Goal: Task Accomplishment & Management: Manage account settings

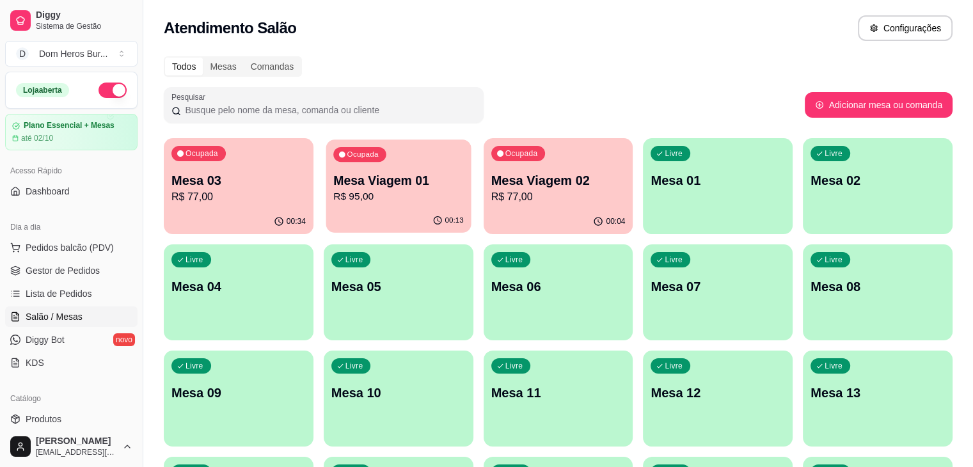
click at [341, 208] on div "Ocupada Mesa Viagem 01 R$ 95,00" at bounding box center [397, 173] width 145 height 69
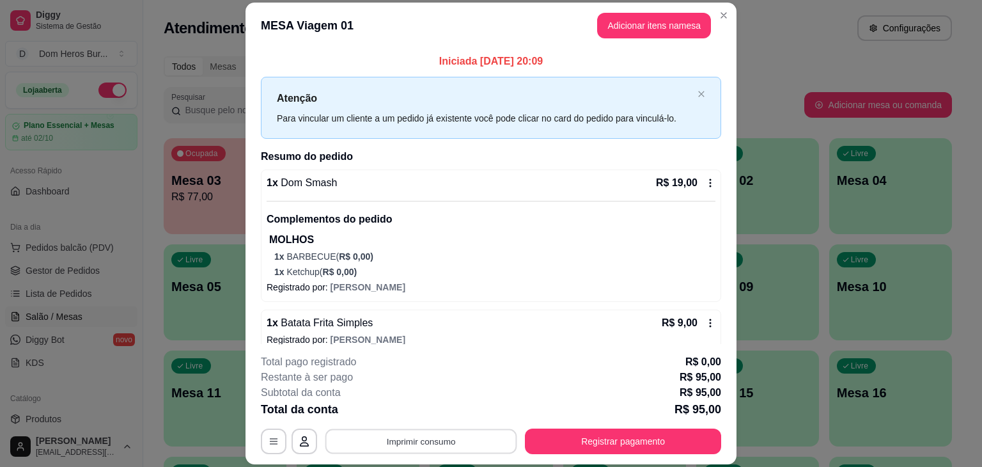
click at [427, 437] on button "Imprimir consumo" at bounding box center [421, 441] width 192 height 25
click at [411, 412] on button "IMPRESSORA" at bounding box center [420, 412] width 90 height 20
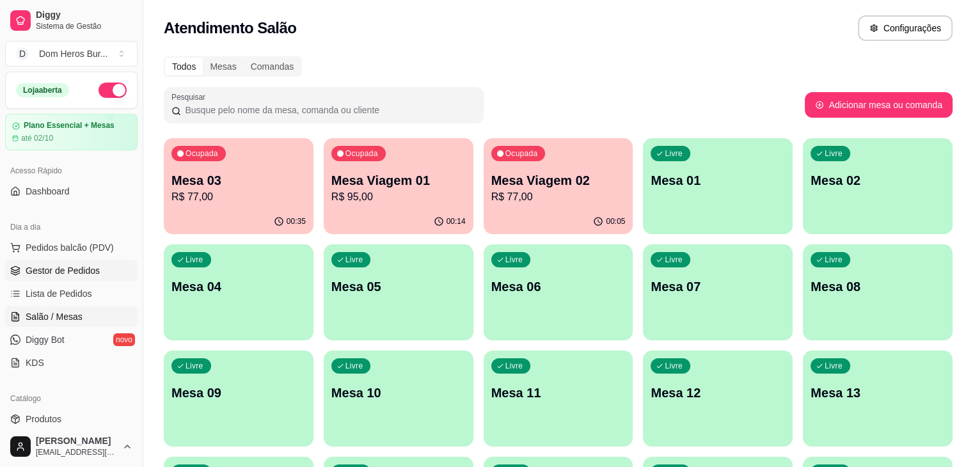
click at [105, 278] on link "Gestor de Pedidos" at bounding box center [71, 270] width 132 height 20
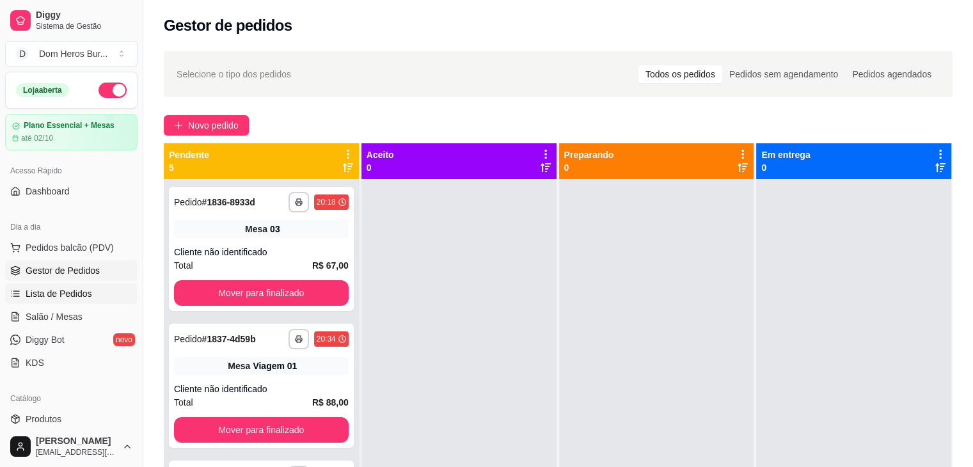
click at [93, 297] on link "Lista de Pedidos" at bounding box center [71, 293] width 132 height 20
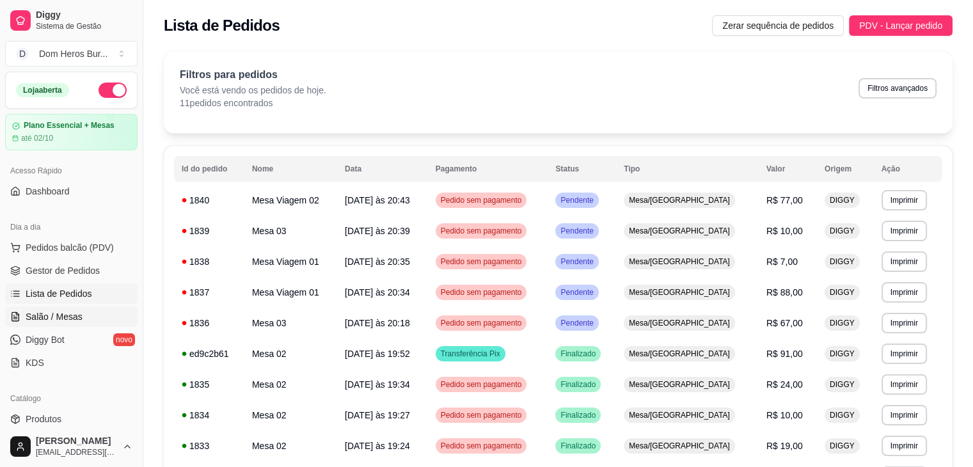
click at [88, 311] on link "Salão / Mesas" at bounding box center [71, 316] width 132 height 20
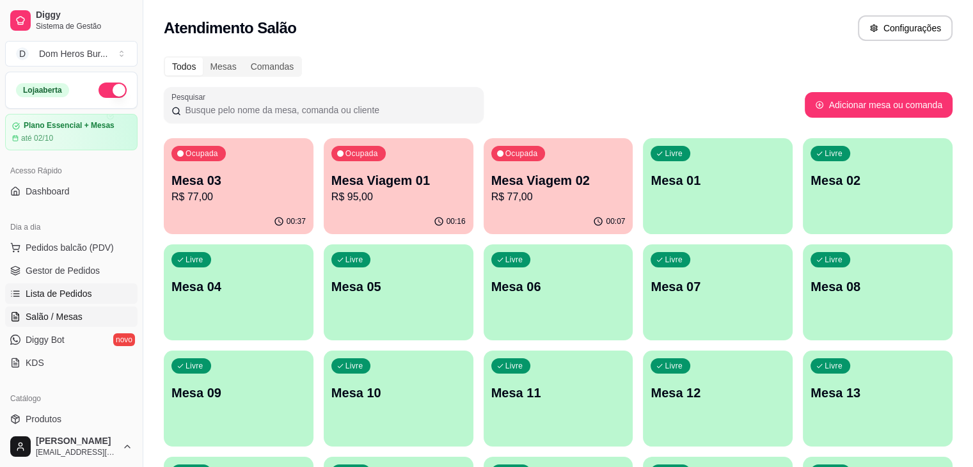
click at [82, 293] on span "Lista de Pedidos" at bounding box center [59, 293] width 67 height 13
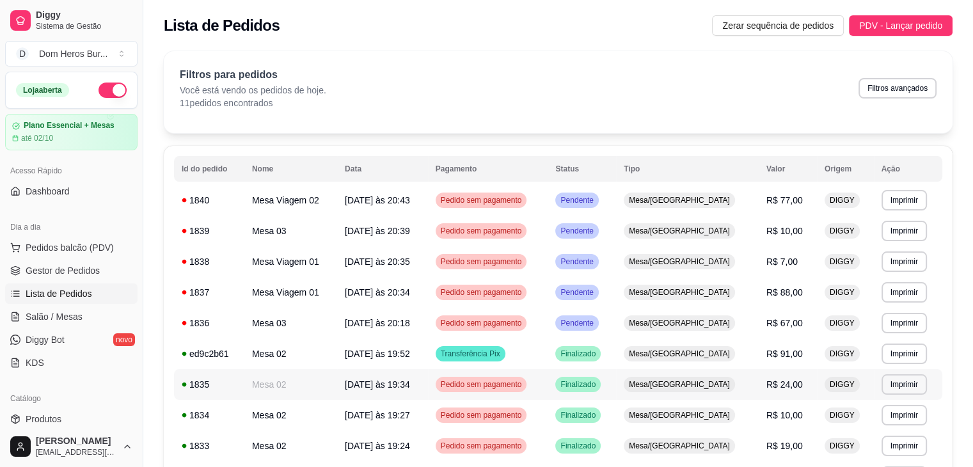
click at [207, 383] on div "1835" at bounding box center [209, 384] width 55 height 13
click at [68, 316] on span "Salão / Mesas" at bounding box center [54, 316] width 57 height 13
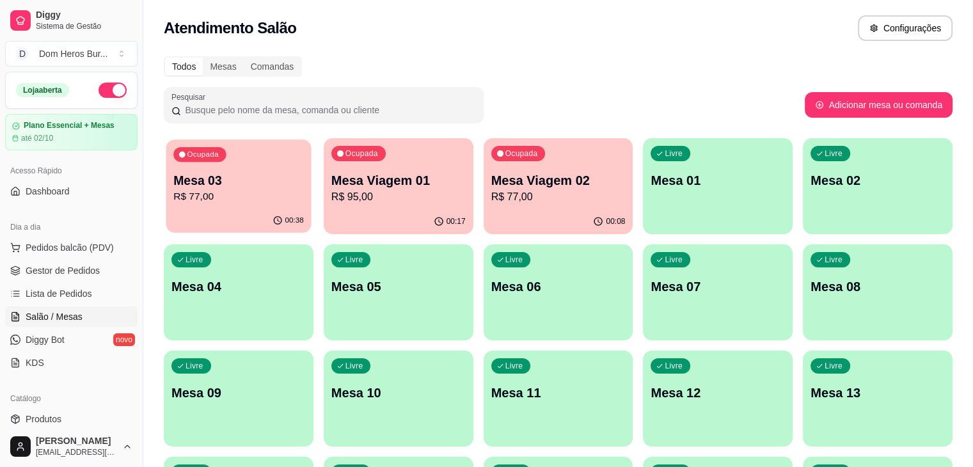
click at [242, 207] on div "Ocupada Mesa 03 R$ 77,00" at bounding box center [238, 173] width 145 height 69
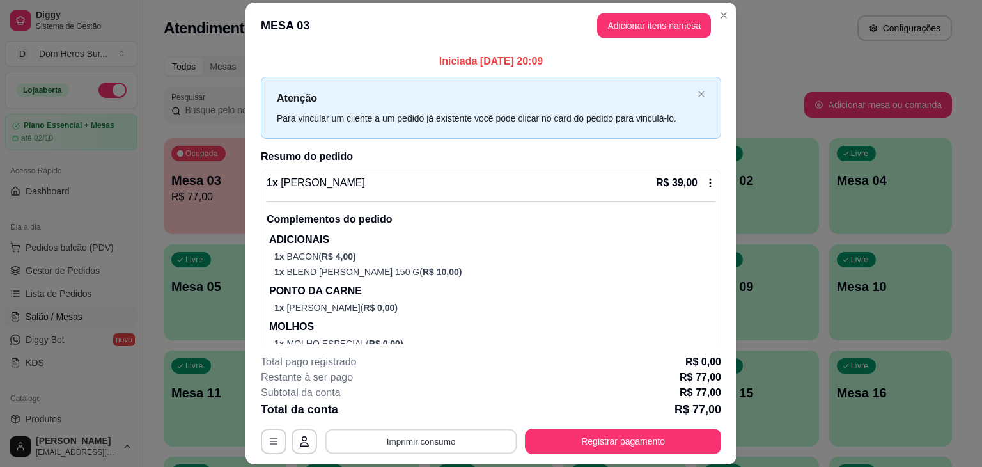
click at [394, 439] on button "Imprimir consumo" at bounding box center [421, 441] width 192 height 25
click at [404, 411] on button "IMPRESSORA" at bounding box center [420, 412] width 90 height 20
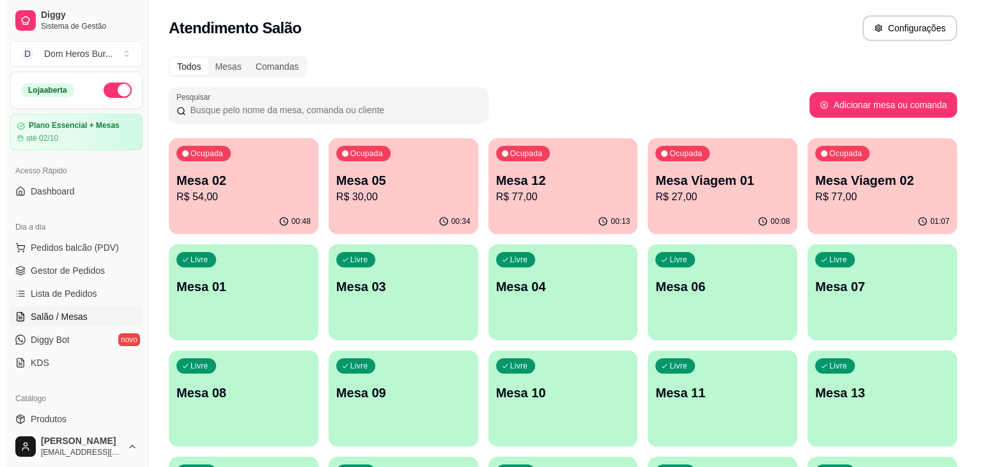
scroll to position [26, 0]
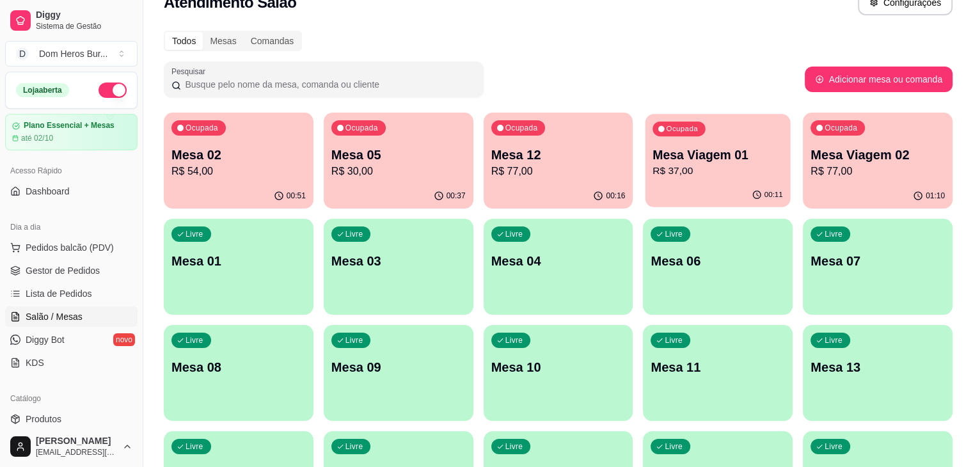
click at [645, 180] on div "Ocupada Mesa Viagem 01 R$ 37,00" at bounding box center [717, 148] width 145 height 69
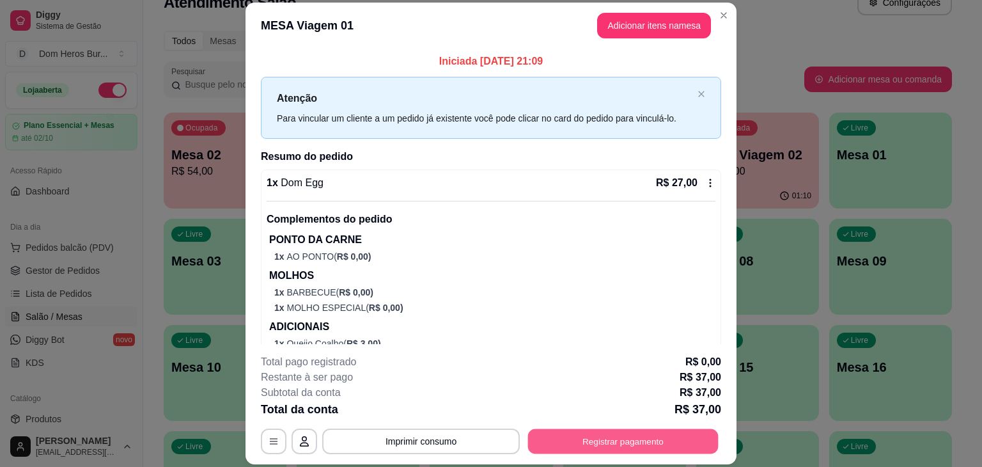
click at [673, 435] on button "Registrar pagamento" at bounding box center [623, 441] width 191 height 25
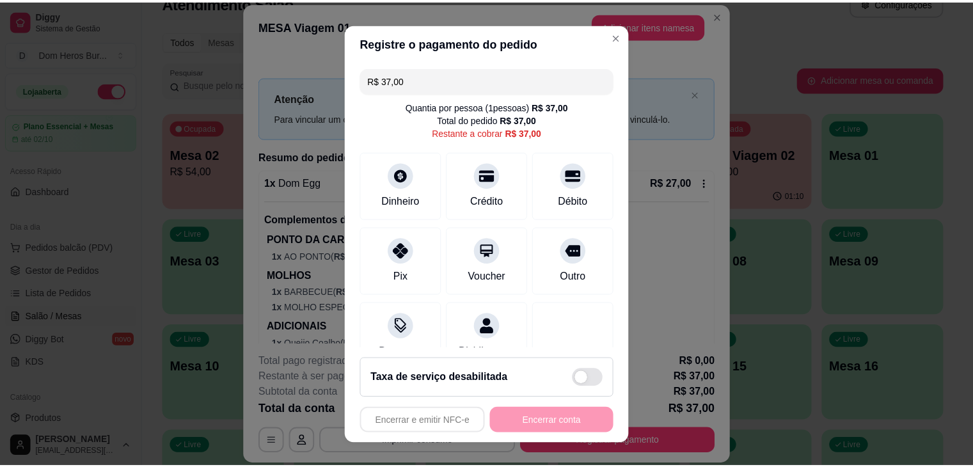
scroll to position [42, 0]
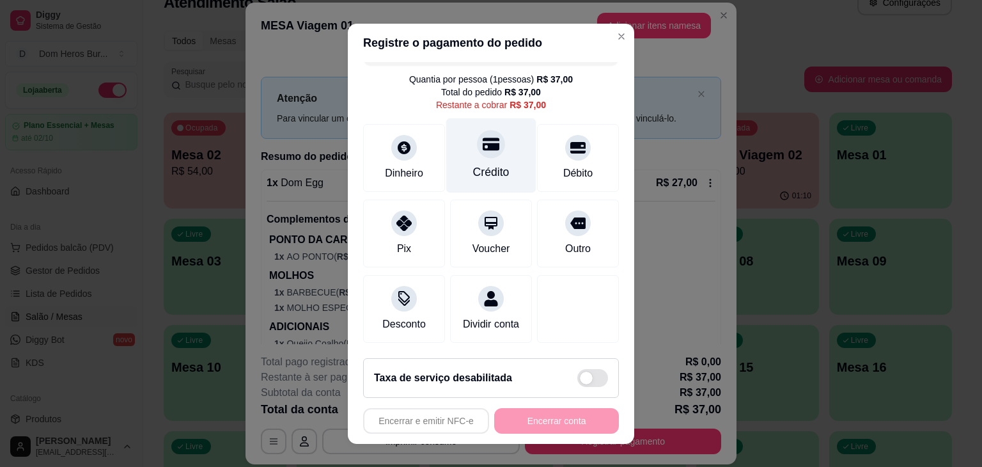
click at [484, 164] on div "Crédito" at bounding box center [491, 172] width 36 height 17
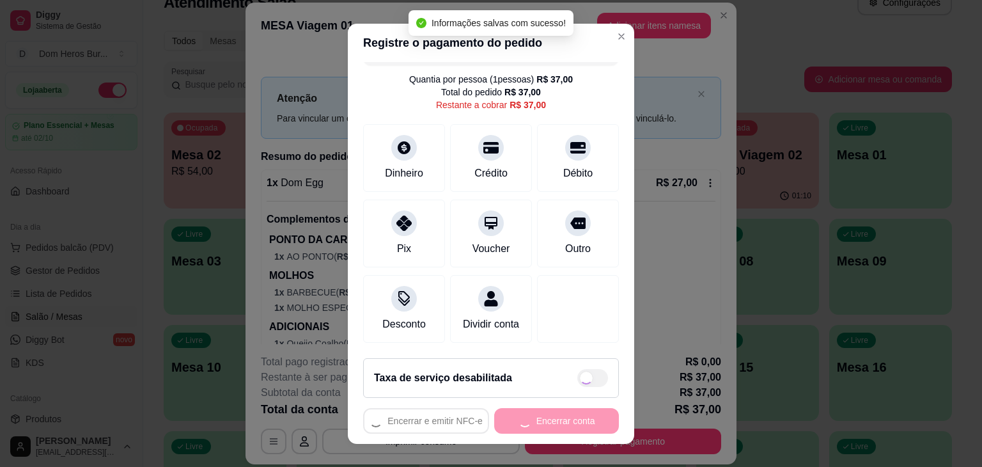
type input "R$ 0,00"
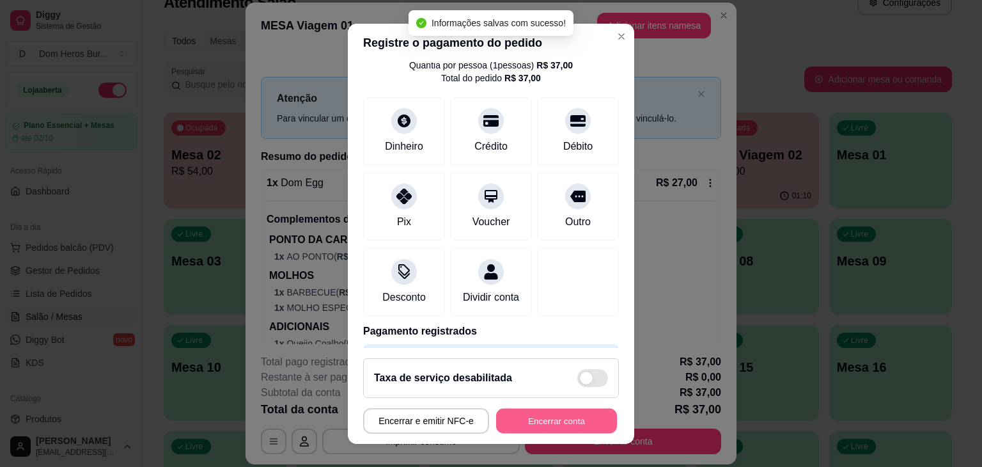
click at [514, 422] on button "Encerrar conta" at bounding box center [556, 420] width 121 height 25
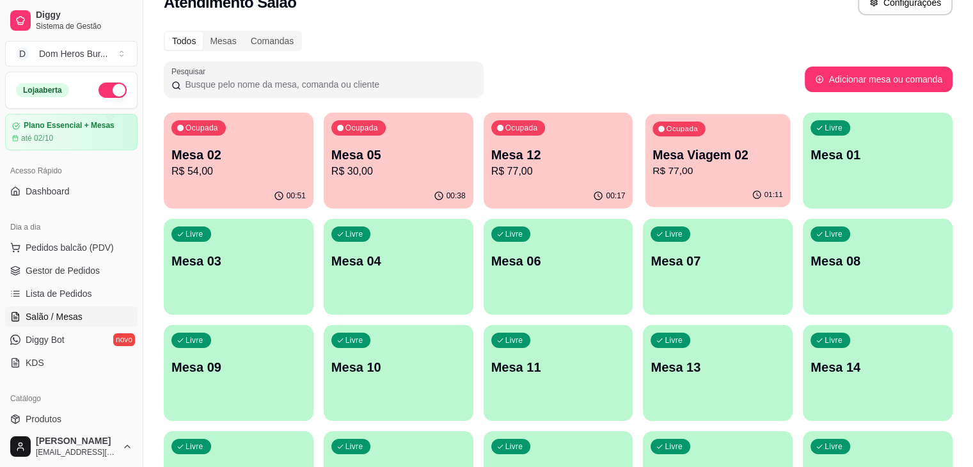
click at [645, 180] on div "Ocupada Mesa Viagem 02 R$ 77,00" at bounding box center [717, 148] width 145 height 69
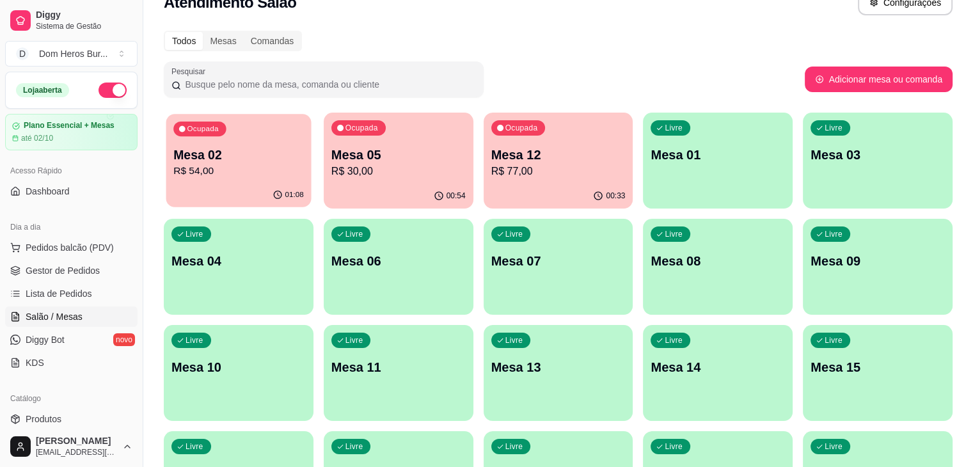
click at [266, 159] on p "Mesa 02" at bounding box center [238, 154] width 130 height 17
click at [190, 196] on div "01:08" at bounding box center [238, 195] width 145 height 24
click at [399, 162] on p "Mesa 05" at bounding box center [398, 154] width 130 height 17
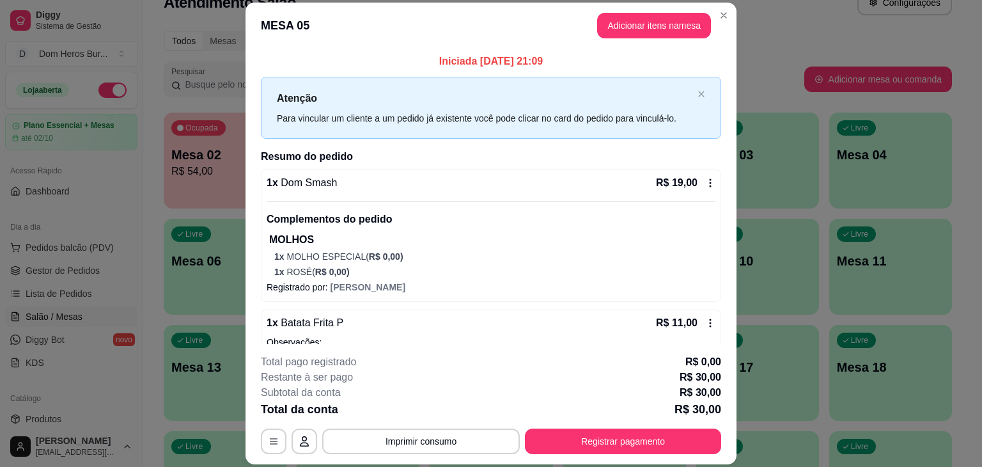
click at [432, 203] on div "Complementos do pedido MOLHOS 1 x MOLHO ESPECIAL ( R$ 0,00 ) 1 x ROSÉ ( R$ 0,00…" at bounding box center [491, 239] width 449 height 77
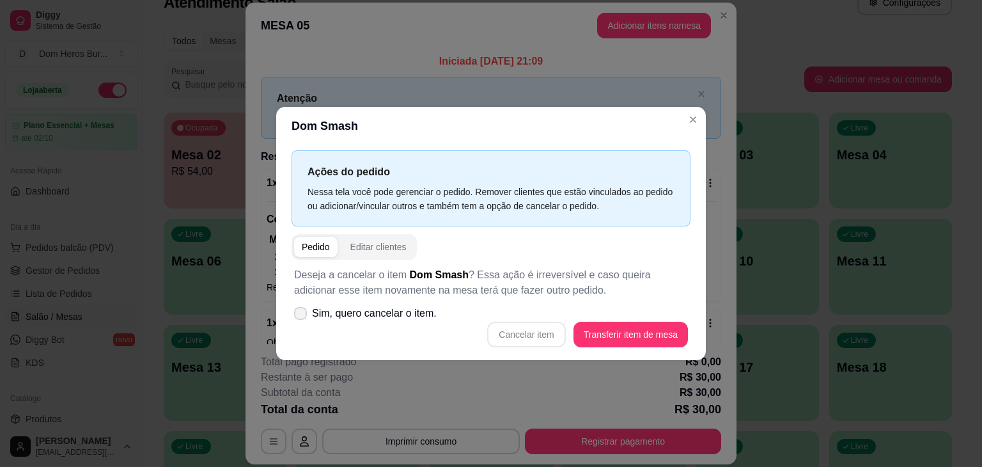
click at [434, 323] on label "Sim, quero cancelar o item." at bounding box center [365, 314] width 153 height 26
click at [302, 323] on input "Sim, quero cancelar o item." at bounding box center [298, 320] width 8 height 8
checkbox input "true"
drag, startPoint x: 549, startPoint y: 352, endPoint x: 525, endPoint y: 315, distance: 44.9
click at [525, 315] on div "Deseja a cancelar o item Dom Smash ? Essa ação é irreversível e caso queira adi…" at bounding box center [491, 307] width 399 height 95
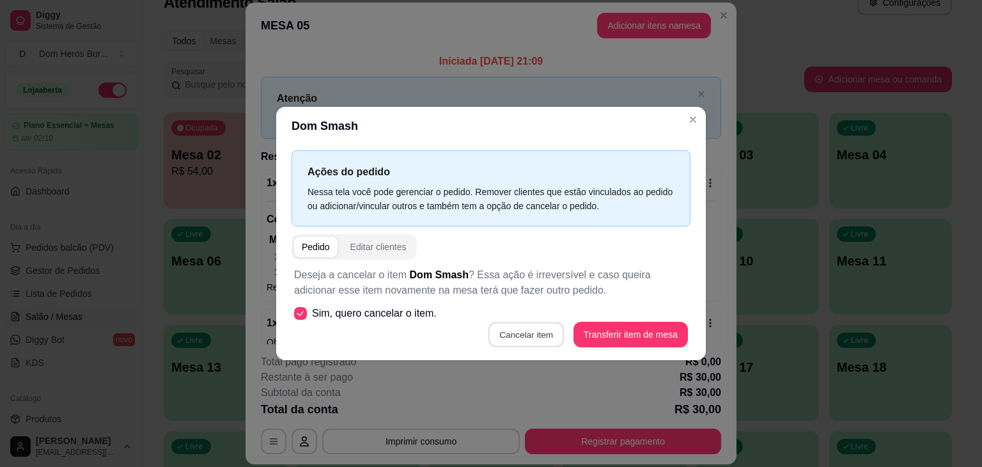
click at [537, 329] on button "Cancelar item" at bounding box center [527, 334] width 76 height 25
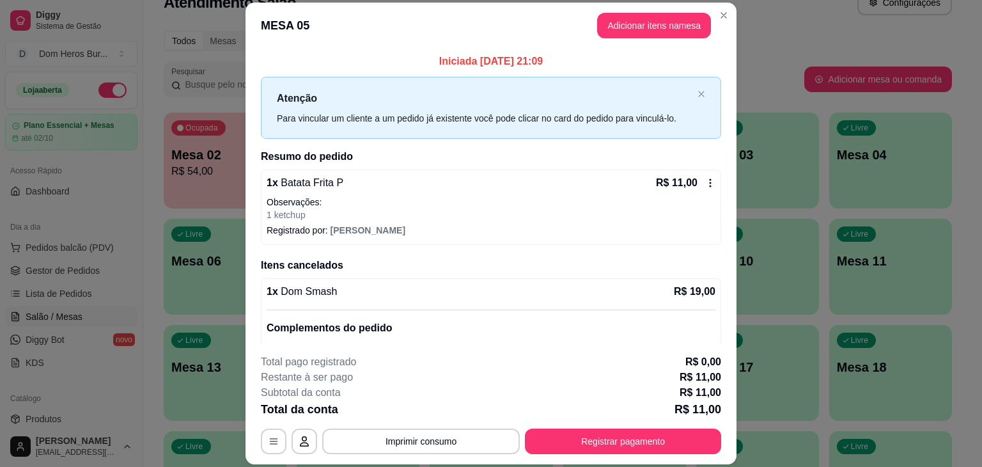
click at [532, 203] on p "Observações:" at bounding box center [491, 202] width 449 height 13
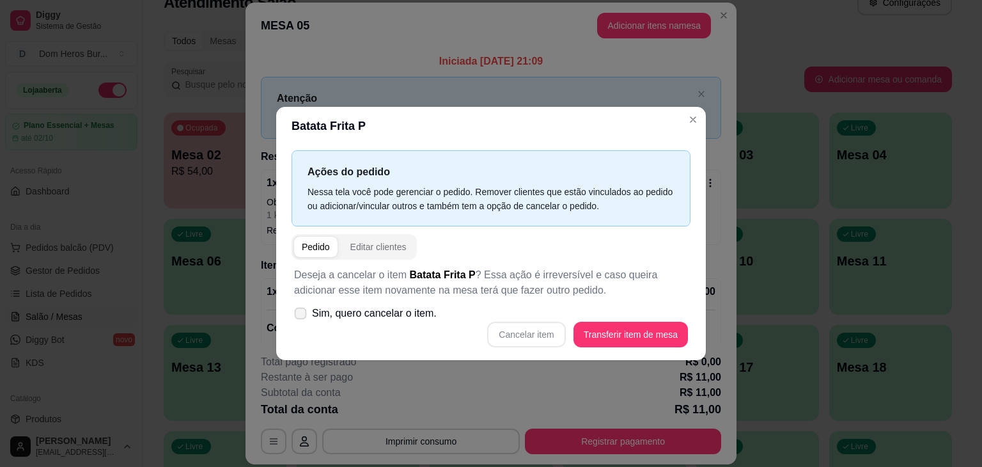
click at [405, 320] on span "Sim, quero cancelar o item." at bounding box center [374, 313] width 125 height 15
click at [302, 320] on input "Sim, quero cancelar o item." at bounding box center [298, 320] width 8 height 8
checkbox input "true"
click at [534, 335] on button "Cancelar item" at bounding box center [527, 334] width 76 height 25
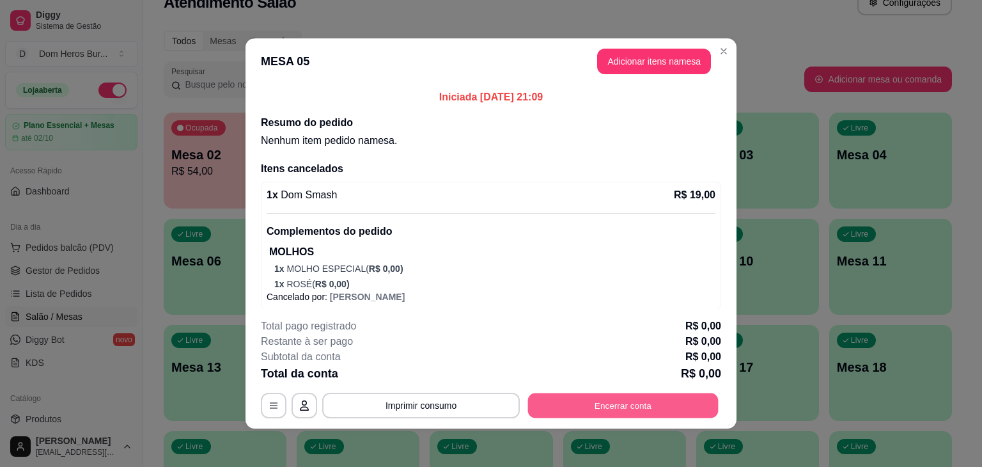
click at [533, 413] on button "Encerrar conta" at bounding box center [623, 405] width 191 height 25
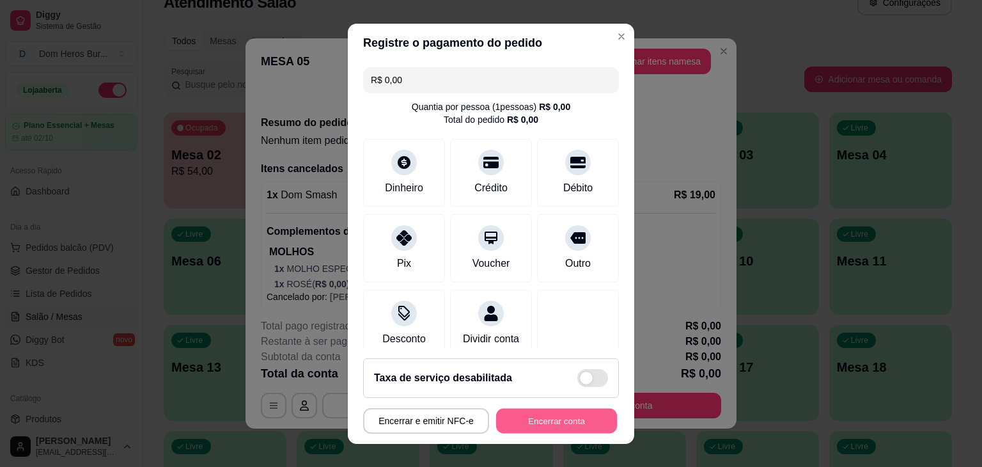
click at [533, 413] on button "Encerrar conta" at bounding box center [556, 420] width 121 height 25
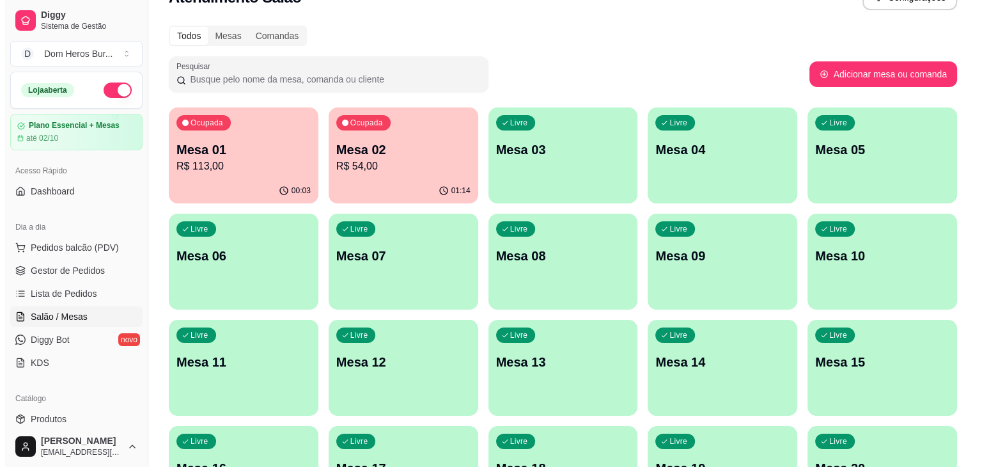
scroll to position [0, 0]
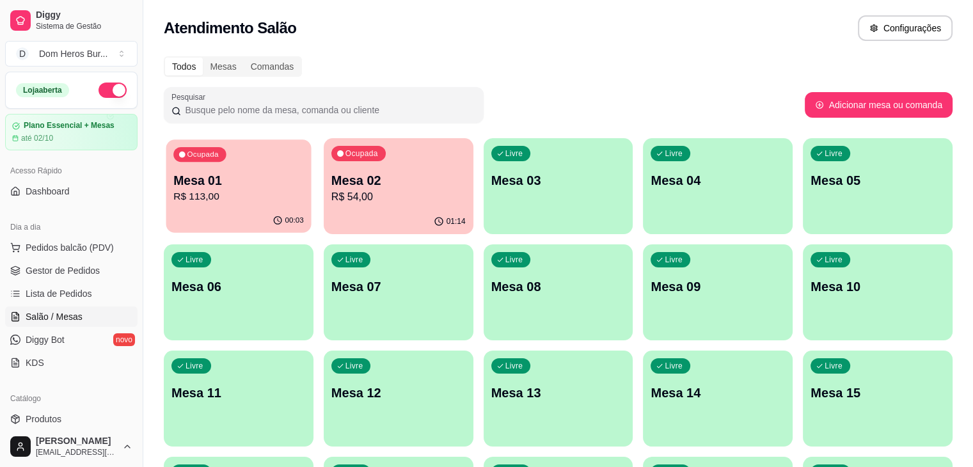
click at [221, 194] on p "R$ 113,00" at bounding box center [238, 196] width 130 height 15
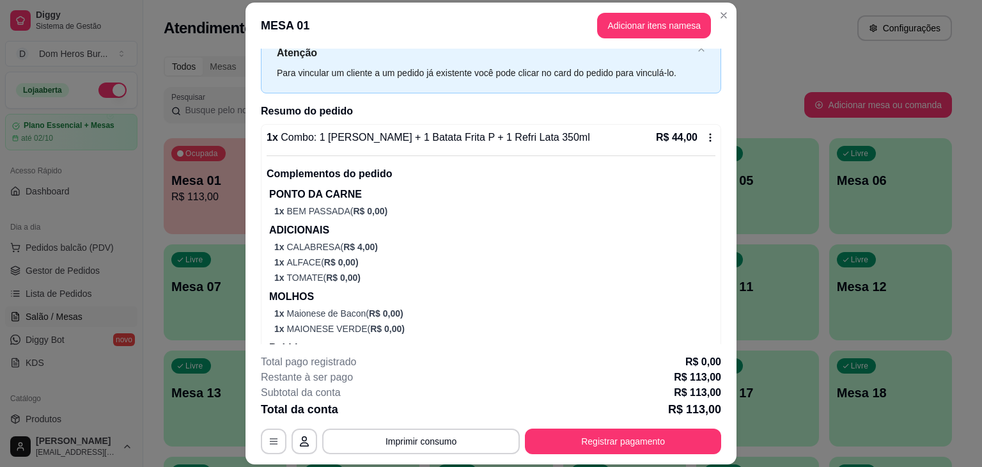
scroll to position [36, 0]
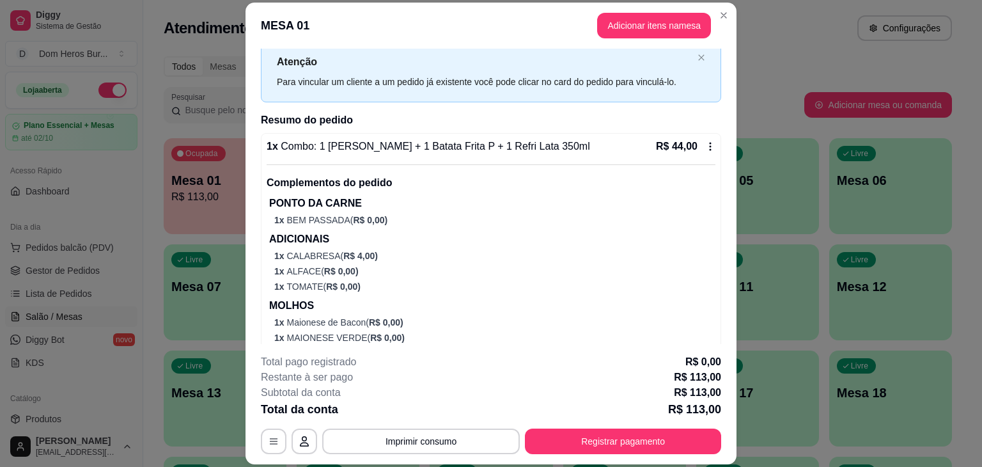
click at [544, 214] on p "1 x BEM PASSADA ( R$ 0,00 )" at bounding box center [494, 220] width 441 height 13
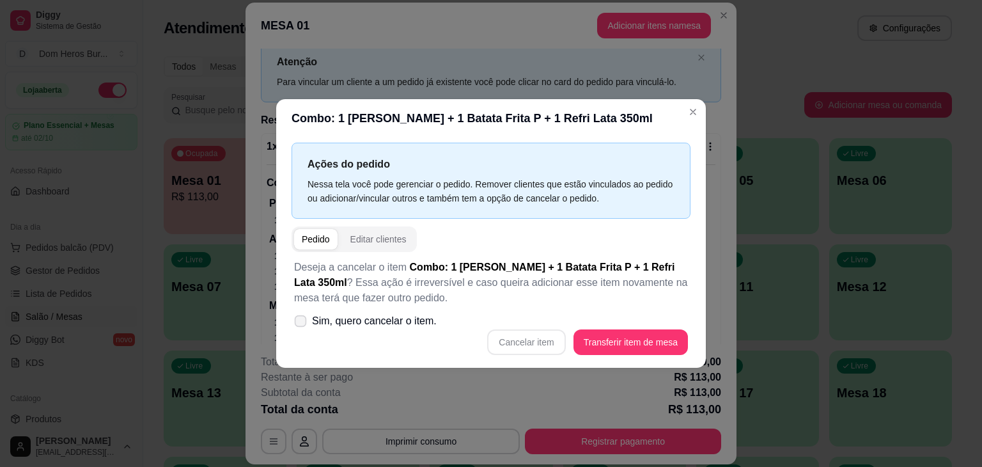
click at [344, 315] on span "Sim, quero cancelar o item." at bounding box center [374, 320] width 125 height 15
click at [302, 324] on input "Sim, quero cancelar o item." at bounding box center [298, 328] width 8 height 8
checkbox input "true"
click at [538, 346] on button "Cancelar item" at bounding box center [527, 342] width 76 height 25
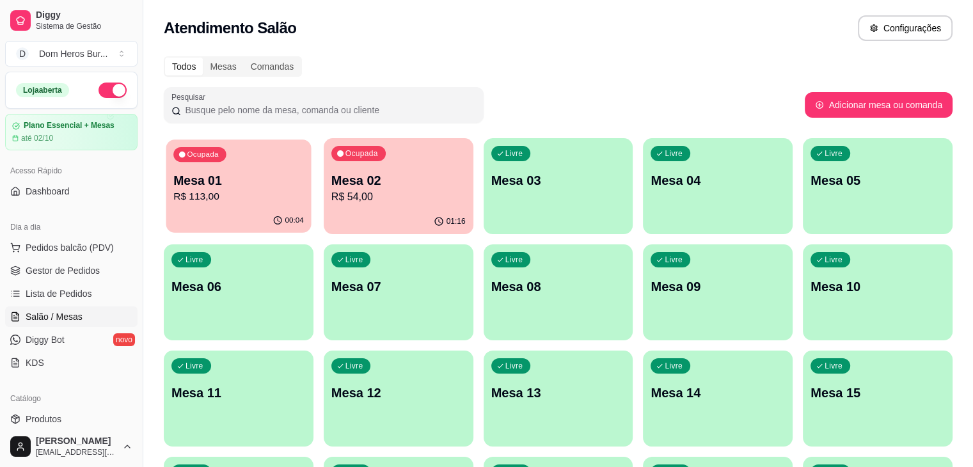
click at [204, 159] on div "Ocupada" at bounding box center [199, 154] width 52 height 15
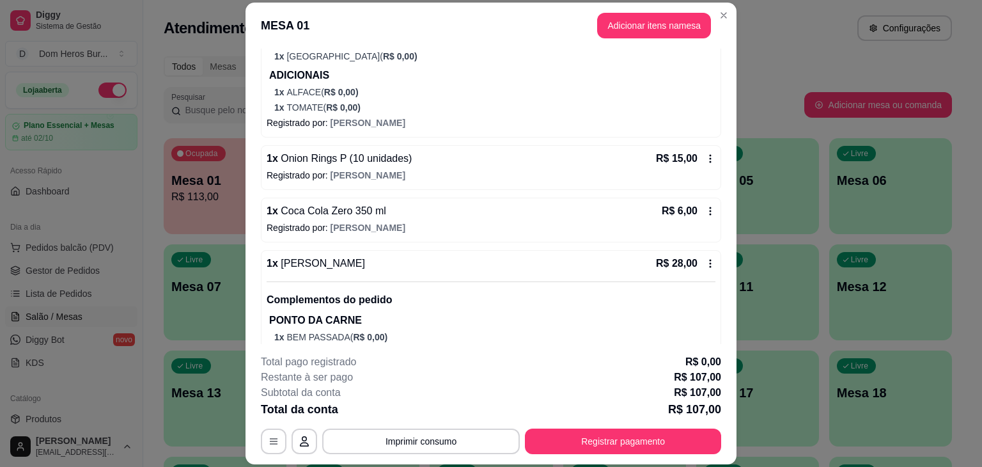
scroll to position [484, 0]
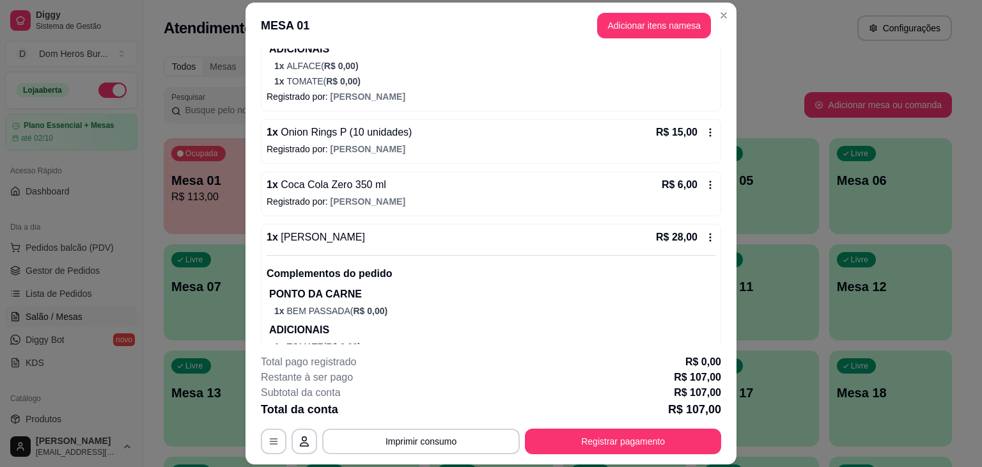
click at [705, 182] on icon at bounding box center [710, 185] width 10 height 10
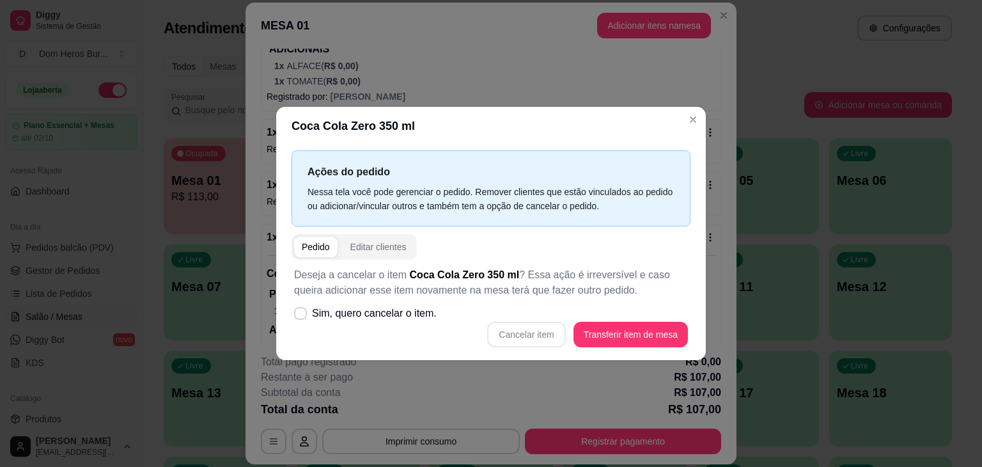
click at [313, 298] on div "Deseja a cancelar o item Coca Cola Zero 350 ml ? Essa ação é irreversível e cas…" at bounding box center [491, 307] width 399 height 95
click at [299, 317] on span at bounding box center [301, 314] width 12 height 12
click at [299, 317] on input "Sim, quero cancelar o item." at bounding box center [298, 320] width 8 height 8
checkbox input "true"
click at [556, 341] on button "Cancelar item" at bounding box center [527, 334] width 76 height 25
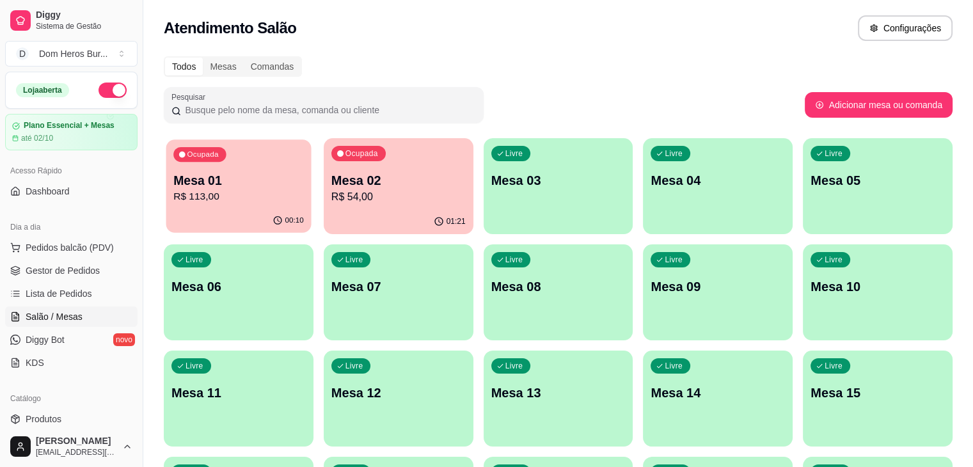
click at [227, 177] on p "Mesa 01" at bounding box center [238, 180] width 130 height 17
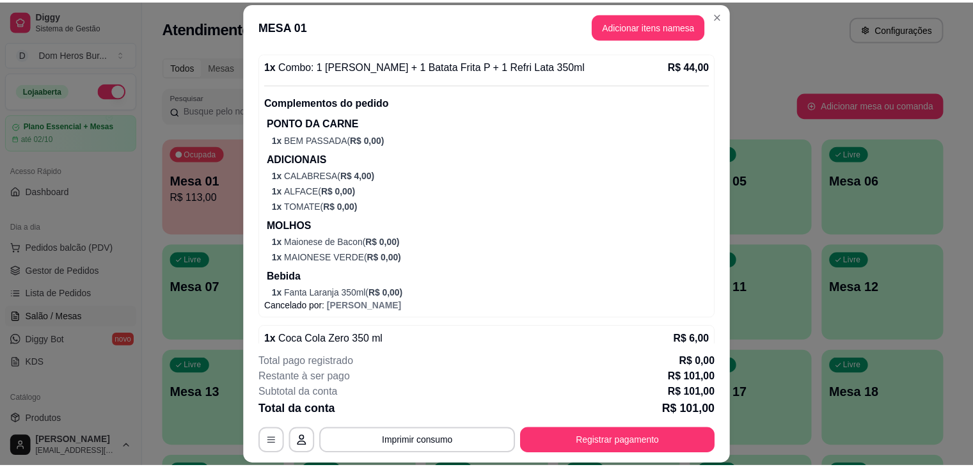
scroll to position [947, 0]
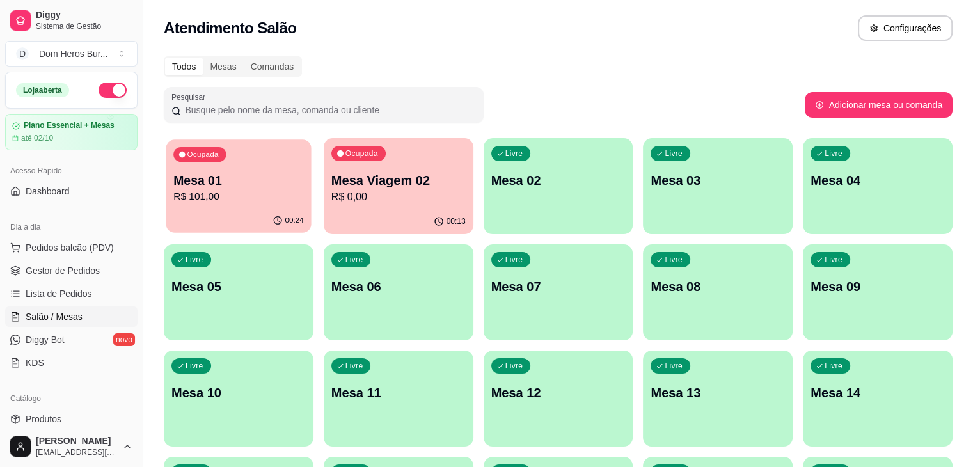
click at [251, 198] on p "R$ 101,00" at bounding box center [238, 196] width 130 height 15
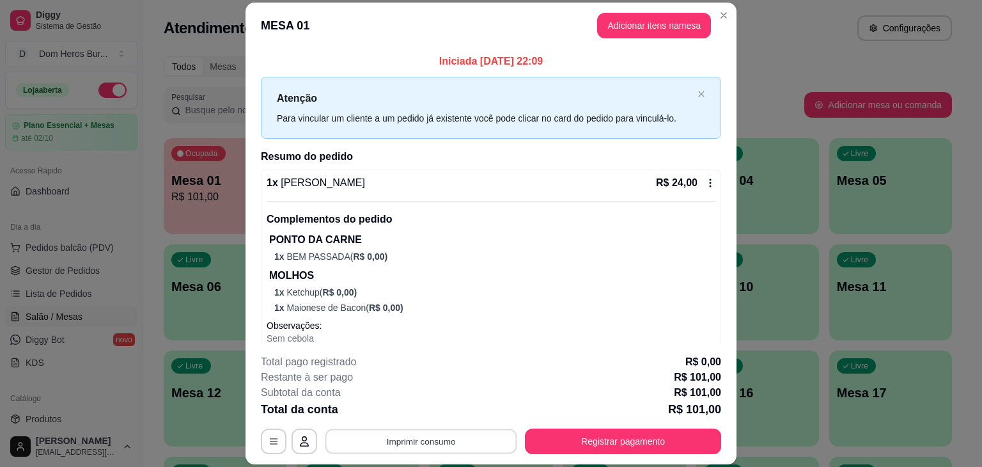
click at [416, 448] on button "Imprimir consumo" at bounding box center [421, 441] width 192 height 25
click at [404, 410] on button "IMPRESSORA" at bounding box center [420, 412] width 90 height 20
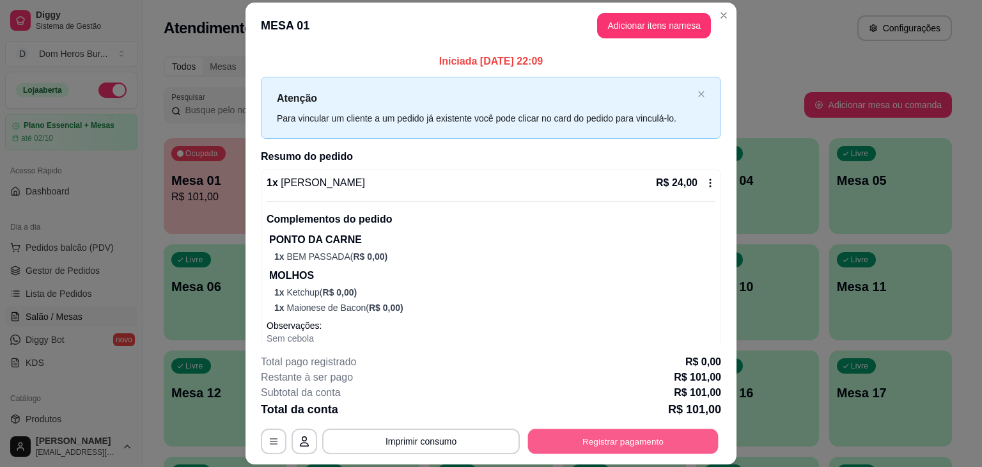
click at [663, 451] on button "Registrar pagamento" at bounding box center [623, 441] width 191 height 25
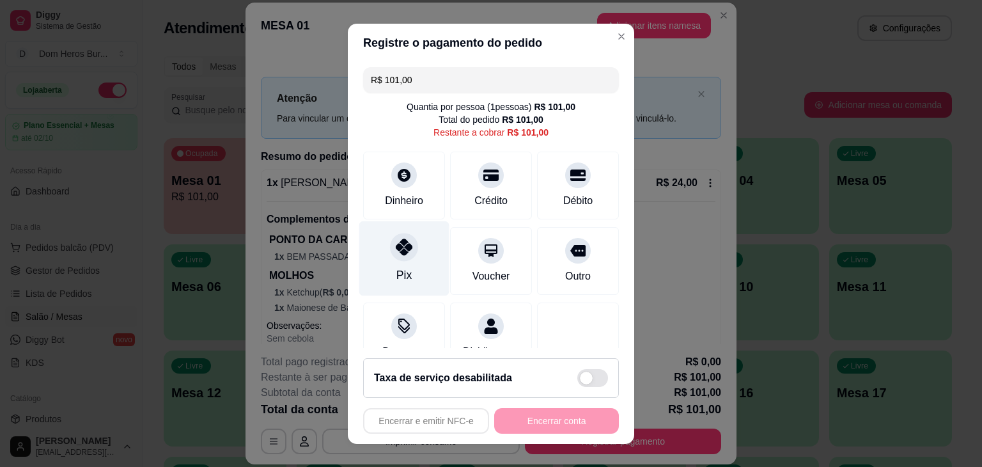
click at [412, 226] on div "Pix" at bounding box center [404, 258] width 90 height 75
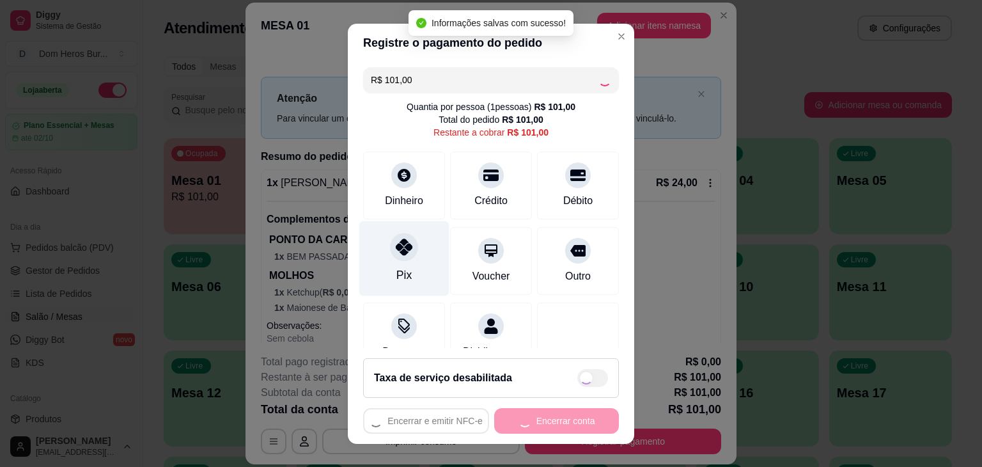
type input "R$ 0,00"
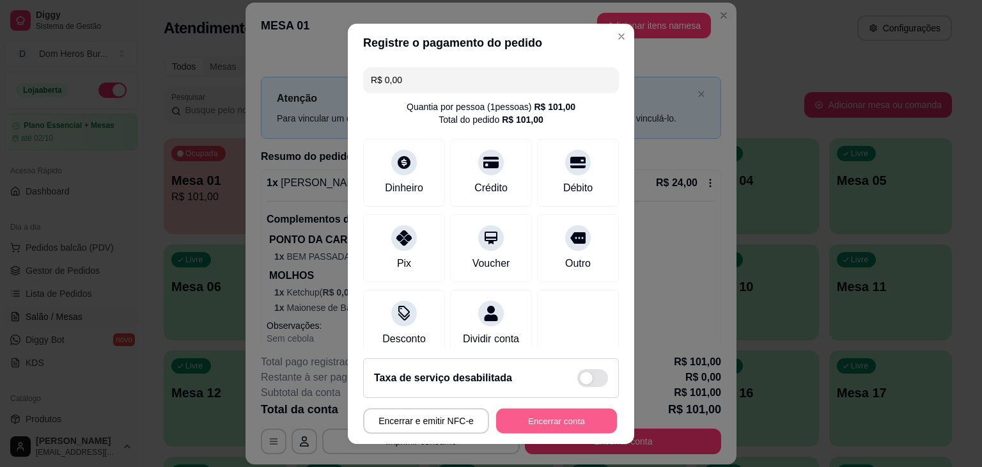
click at [569, 422] on button "Encerrar conta" at bounding box center [556, 420] width 121 height 25
